Goal: Task Accomplishment & Management: Manage account settings

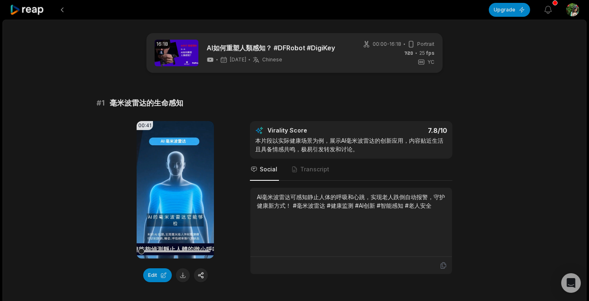
click at [572, 10] on html "Upgrade View notifications Open user menu 16:18 AI如何重塑人類感知？ #DFRobot #DigiKey […" at bounding box center [294, 150] width 589 height 301
click at [469, 9] on html "Upgrade View notifications Open user menu 16:18 AI如何重塑人類感知？ #DFRobot #DigiKey […" at bounding box center [294, 150] width 589 height 301
click at [30, 13] on icon at bounding box center [27, 9] width 35 height 11
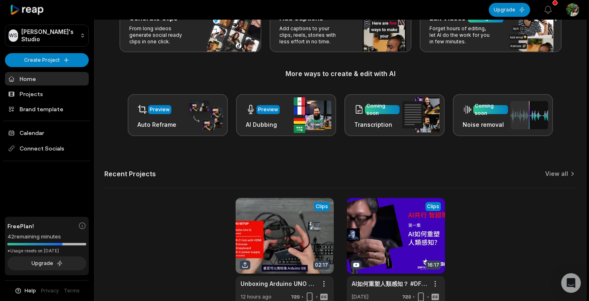
scroll to position [107, 0]
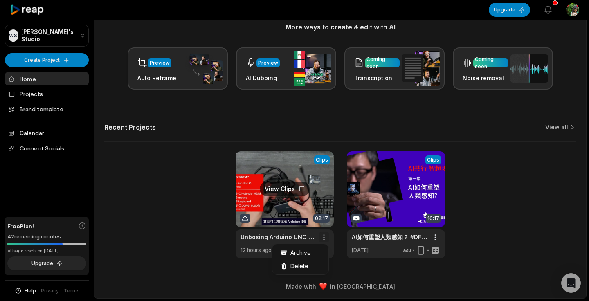
click at [325, 194] on html "[PERSON_NAME] Studio Create Project Home Projects Brand template Calendar Conne…" at bounding box center [294, 43] width 589 height 301
click at [311, 264] on div "Delete" at bounding box center [300, 265] width 53 height 13
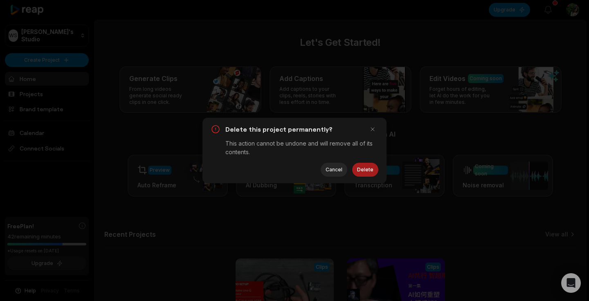
click at [360, 171] on button "Delete" at bounding box center [365, 170] width 26 height 14
